Goal: Information Seeking & Learning: Check status

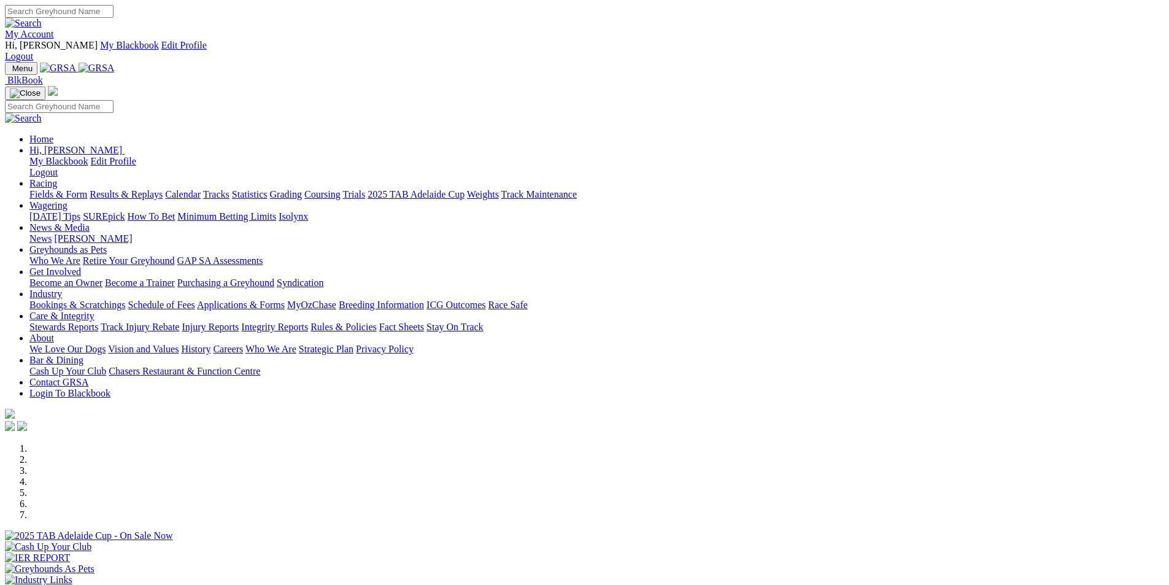
click at [163, 189] on link "Results & Replays" at bounding box center [126, 194] width 73 height 10
